Goal: Task Accomplishment & Management: Use online tool/utility

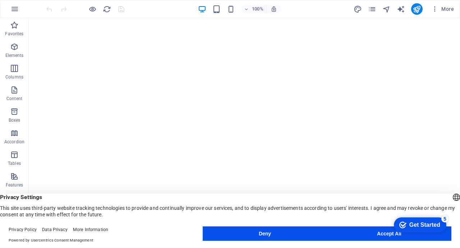
click at [364, 232] on button "Accept All" at bounding box center [389, 233] width 124 height 14
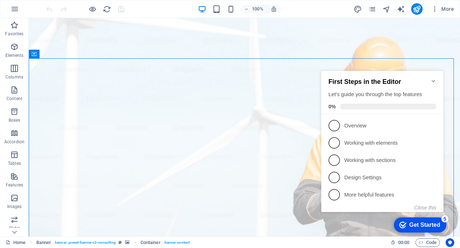
click at [323, 71] on div "First Steps in the Editor Let's guide you through the top features 0%" at bounding box center [383, 92] width 122 height 43
click at [433, 78] on icon "Minimize checklist" at bounding box center [434, 81] width 6 height 6
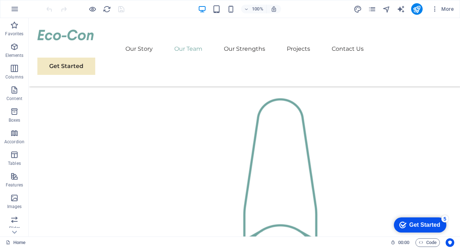
scroll to position [676, 0]
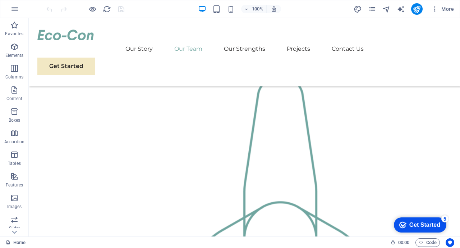
click at [81, 40] on div at bounding box center [244, 34] width 414 height 11
click at [231, 9] on icon "button" at bounding box center [231, 9] width 8 height 8
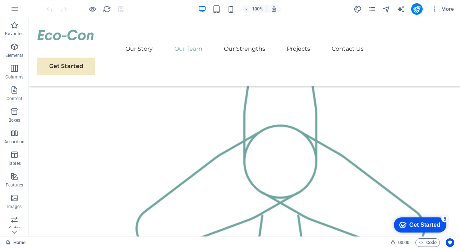
click at [231, 9] on icon "button" at bounding box center [231, 9] width 8 height 8
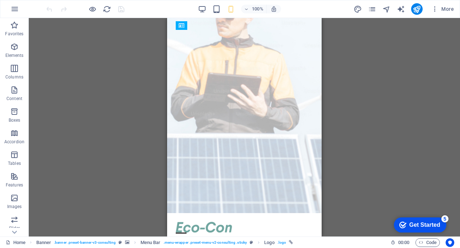
scroll to position [0, 0]
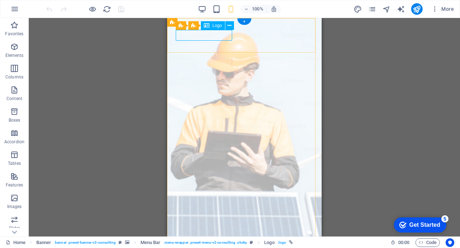
click at [215, 26] on span "Logo" at bounding box center [218, 25] width 10 height 4
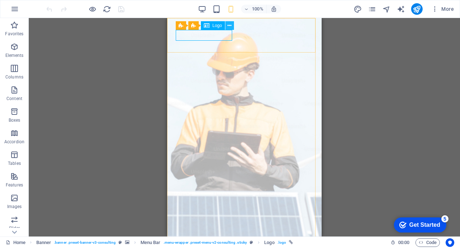
click at [229, 27] on icon at bounding box center [230, 26] width 4 height 8
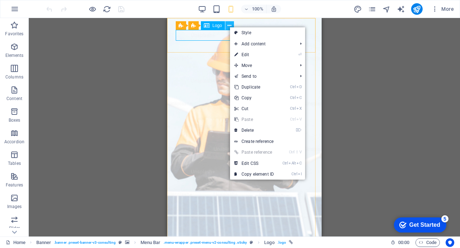
click at [229, 27] on icon at bounding box center [230, 26] width 4 height 8
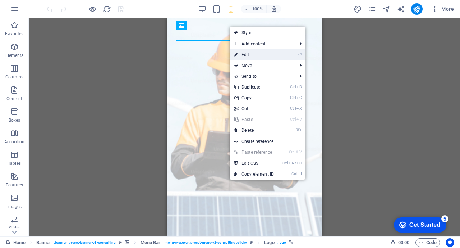
click at [244, 55] on link "⏎ Edit" at bounding box center [254, 54] width 48 height 11
select select "px"
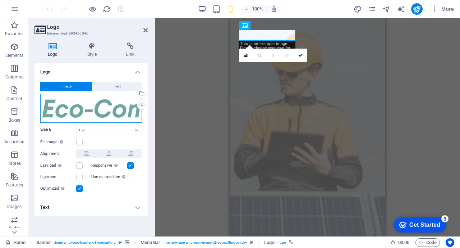
click at [110, 113] on div "Drag files here, click to choose files or select files from Files or our free s…" at bounding box center [91, 108] width 102 height 29
